Goal: Navigation & Orientation: Find specific page/section

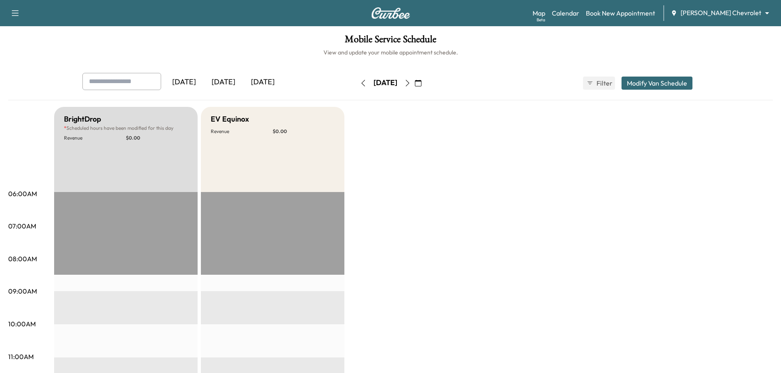
click at [411, 83] on icon "button" at bounding box center [407, 83] width 7 height 7
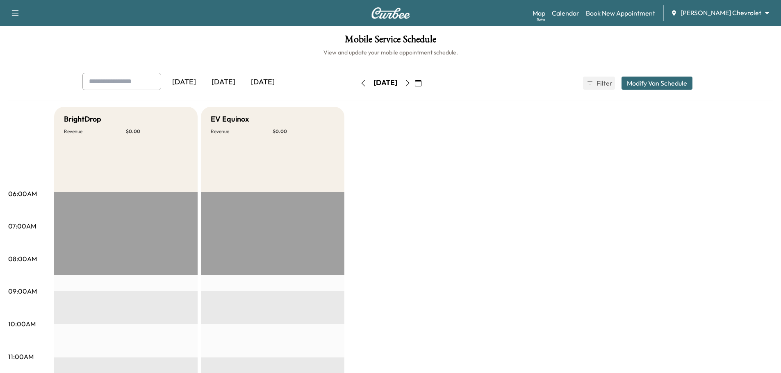
click at [360, 84] on icon "button" at bounding box center [363, 83] width 7 height 7
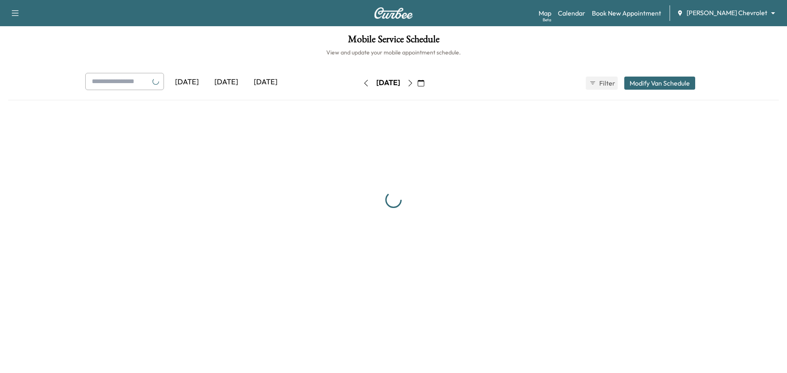
click at [363, 84] on icon "button" at bounding box center [366, 83] width 7 height 7
click at [363, 83] on icon "button" at bounding box center [366, 83] width 7 height 7
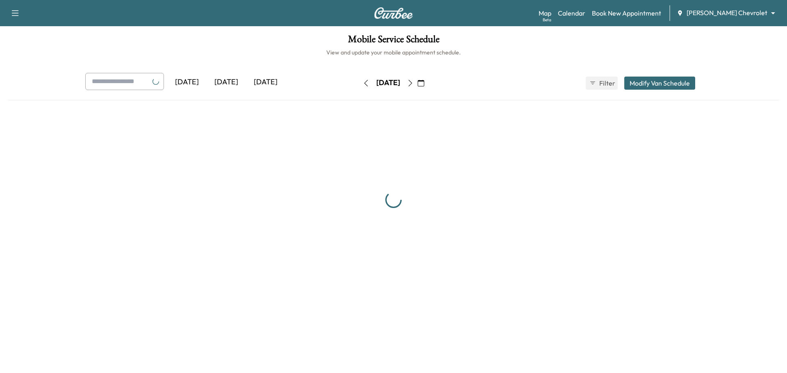
click at [363, 83] on icon "button" at bounding box center [366, 83] width 7 height 7
click at [359, 83] on button "button" at bounding box center [366, 83] width 14 height 13
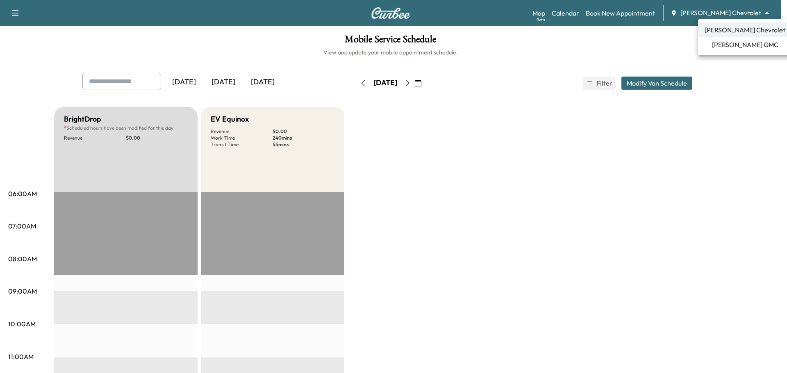
click at [742, 12] on body "Support Log Out Map Beta Calendar Book New Appointment [PERSON_NAME] Chevrolet …" at bounding box center [393, 186] width 787 height 373
click at [737, 44] on span "[PERSON_NAME] GMC" at bounding box center [745, 45] width 66 height 10
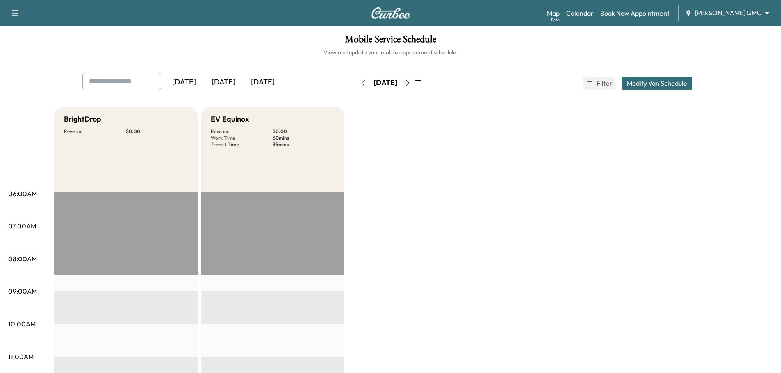
click at [356, 78] on button "button" at bounding box center [363, 83] width 14 height 13
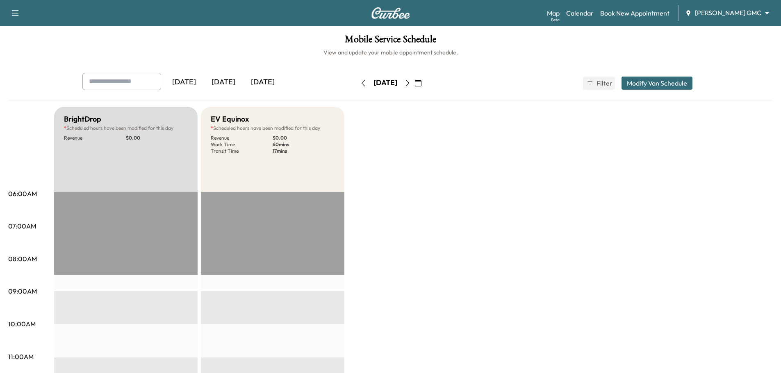
click at [360, 82] on icon "button" at bounding box center [363, 83] width 7 height 7
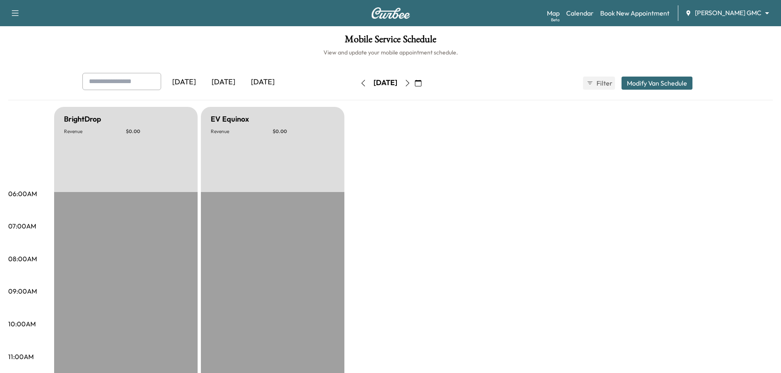
click at [360, 84] on icon "button" at bounding box center [363, 83] width 7 height 7
click at [360, 86] on icon "button" at bounding box center [363, 83] width 7 height 7
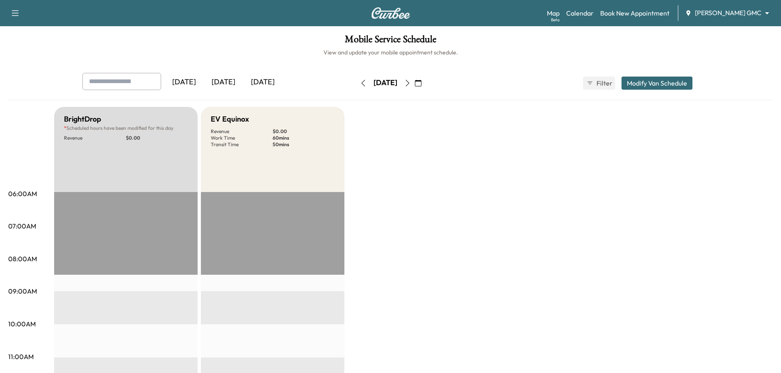
click at [360, 82] on icon "button" at bounding box center [363, 83] width 7 height 7
click at [360, 86] on icon "button" at bounding box center [363, 83] width 7 height 7
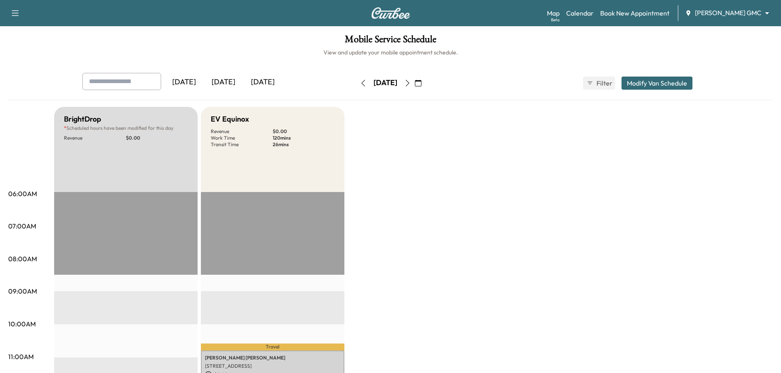
click at [356, 84] on button "button" at bounding box center [363, 83] width 14 height 13
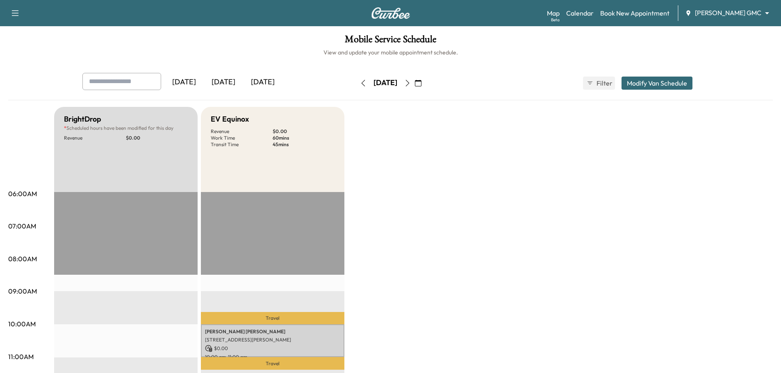
click at [356, 84] on button "button" at bounding box center [363, 83] width 14 height 13
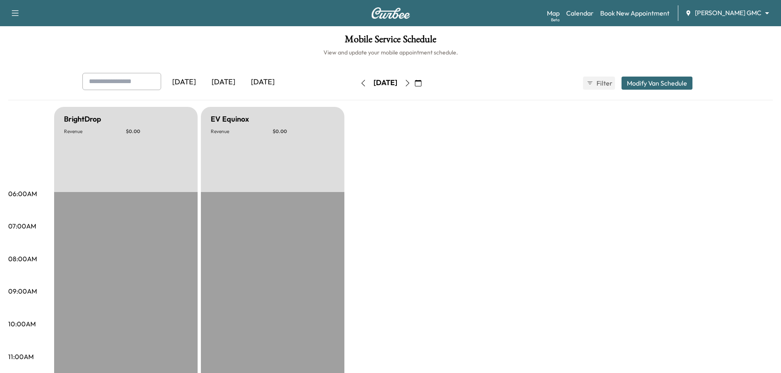
click at [361, 84] on icon "button" at bounding box center [363, 83] width 4 height 7
click at [360, 84] on icon "button" at bounding box center [363, 83] width 7 height 7
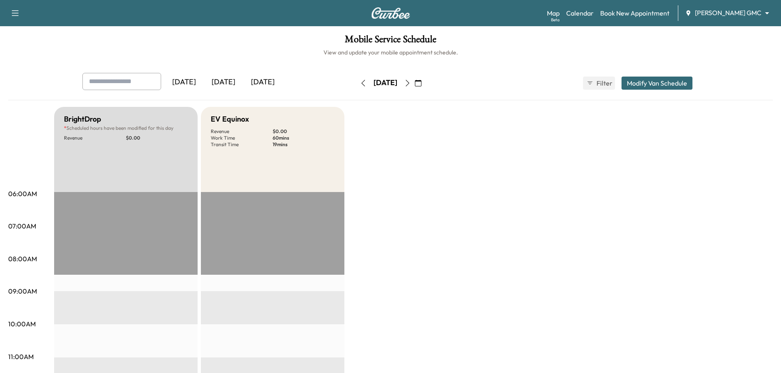
click at [411, 81] on icon "button" at bounding box center [407, 83] width 7 height 7
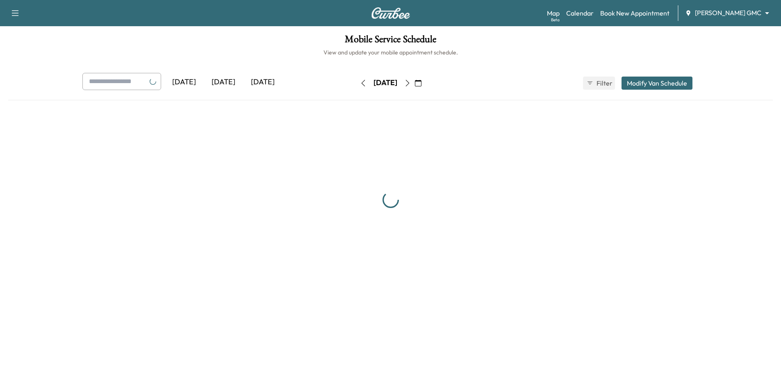
click at [414, 81] on button "button" at bounding box center [407, 83] width 14 height 13
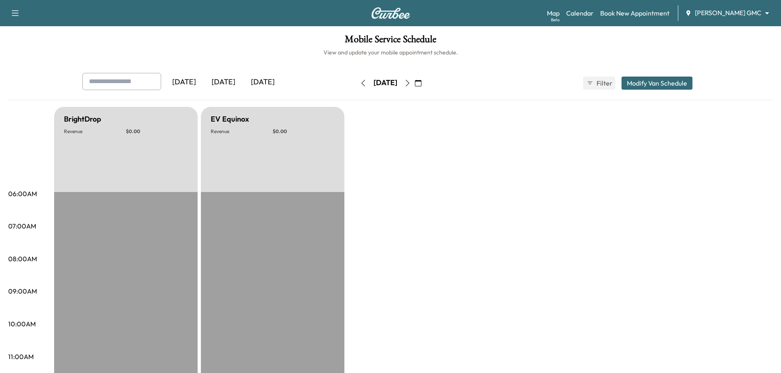
click at [411, 83] on icon "button" at bounding box center [407, 83] width 7 height 7
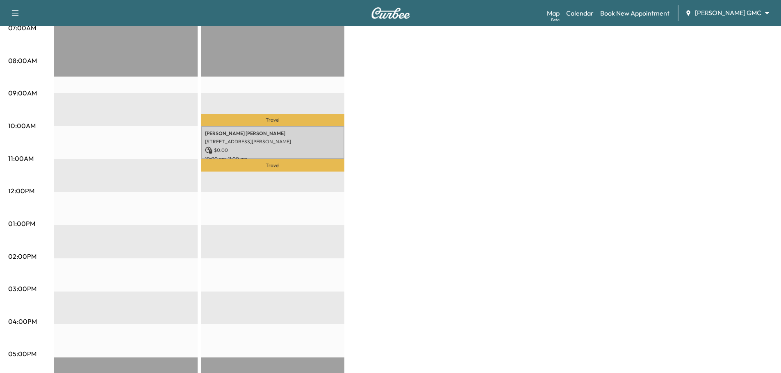
scroll to position [123, 0]
